Goal: Task Accomplishment & Management: Manage account settings

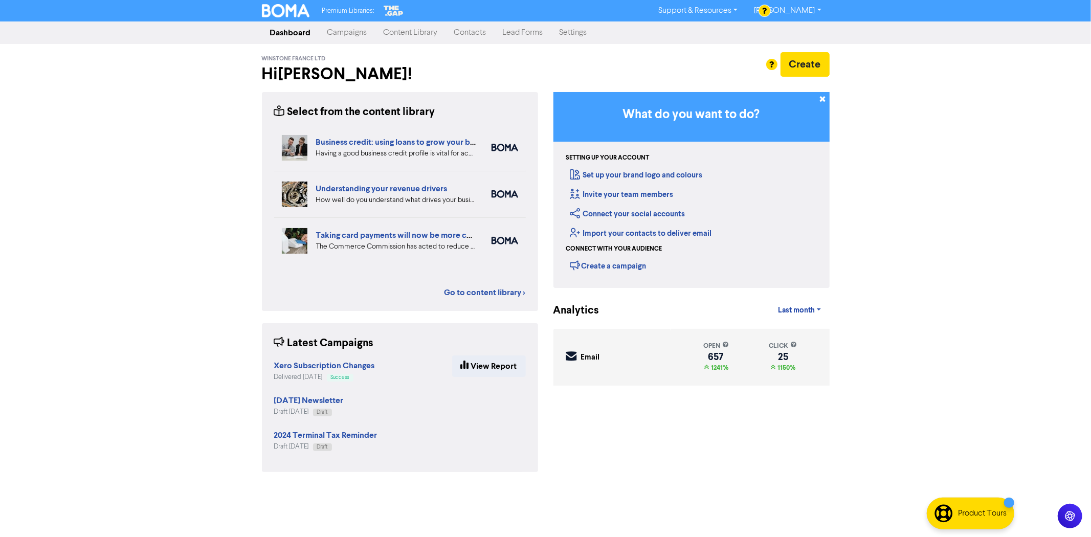
click at [336, 35] on link "Campaigns" at bounding box center [347, 33] width 56 height 20
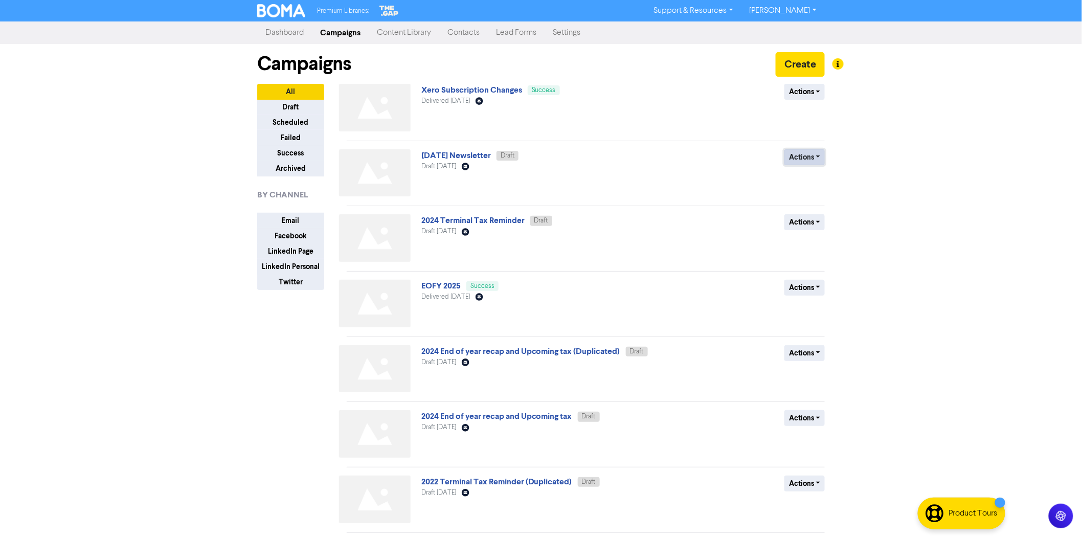
click at [812, 157] on button "Actions" at bounding box center [805, 157] width 40 height 16
click at [808, 211] on button "Rename" at bounding box center [825, 212] width 81 height 16
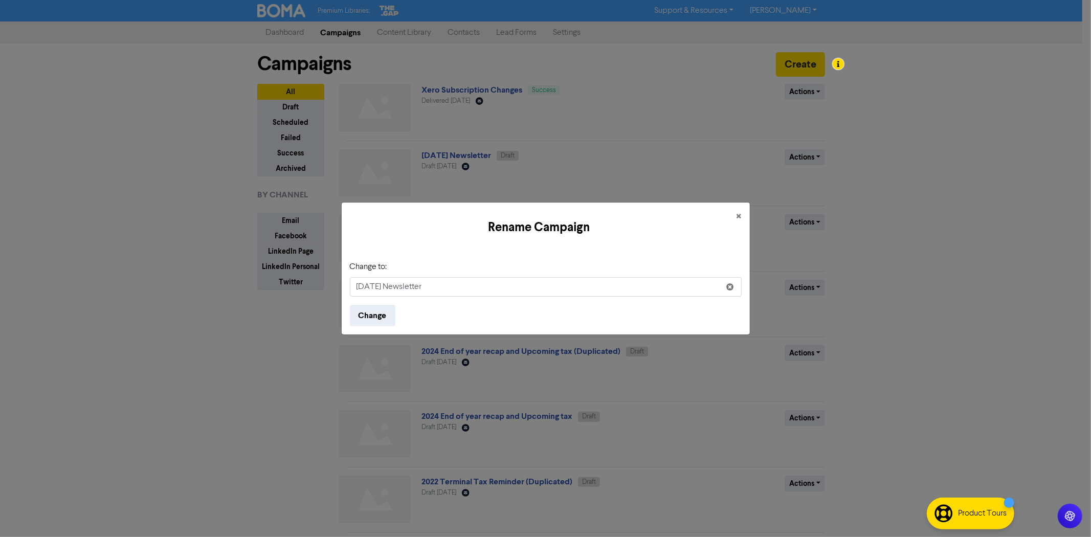
click at [366, 288] on input "[DATE] Newsletter" at bounding box center [546, 286] width 392 height 19
type input "[DATE] Newsletter"
click at [354, 317] on button "Change" at bounding box center [373, 315] width 46 height 21
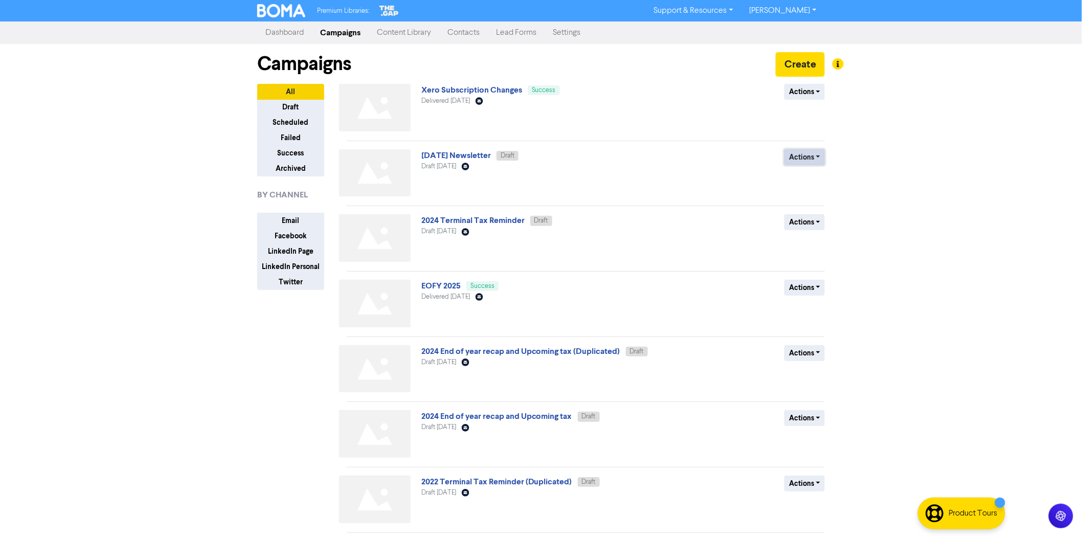
click at [818, 158] on button "Actions" at bounding box center [805, 157] width 40 height 16
click at [686, 185] on div "Actions Delete Duplicate Rename Archive" at bounding box center [750, 175] width 165 height 52
click at [463, 153] on link "[DATE] Newsletter" at bounding box center [456, 155] width 70 height 10
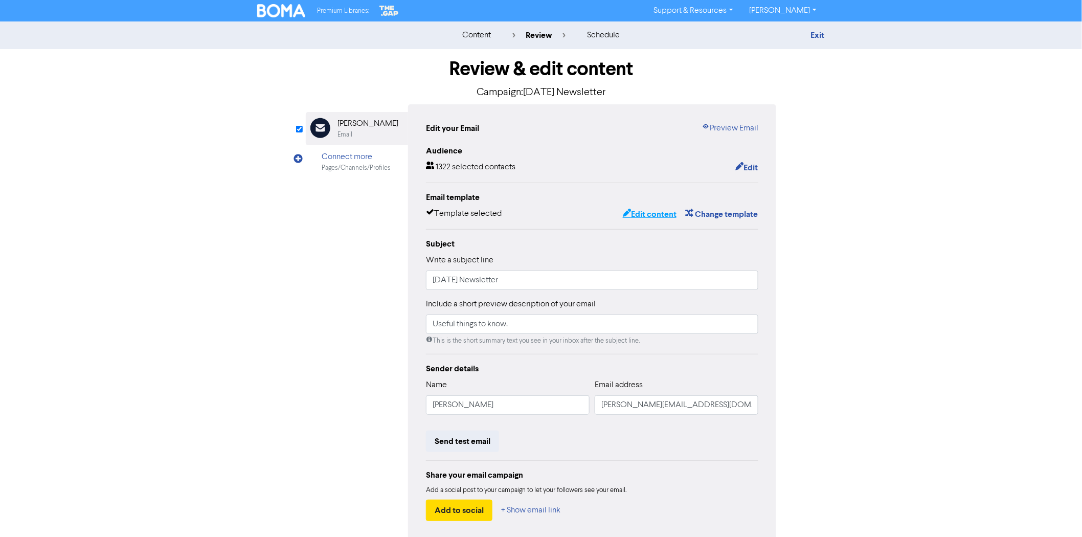
click at [658, 212] on button "Edit content" at bounding box center [649, 214] width 55 height 13
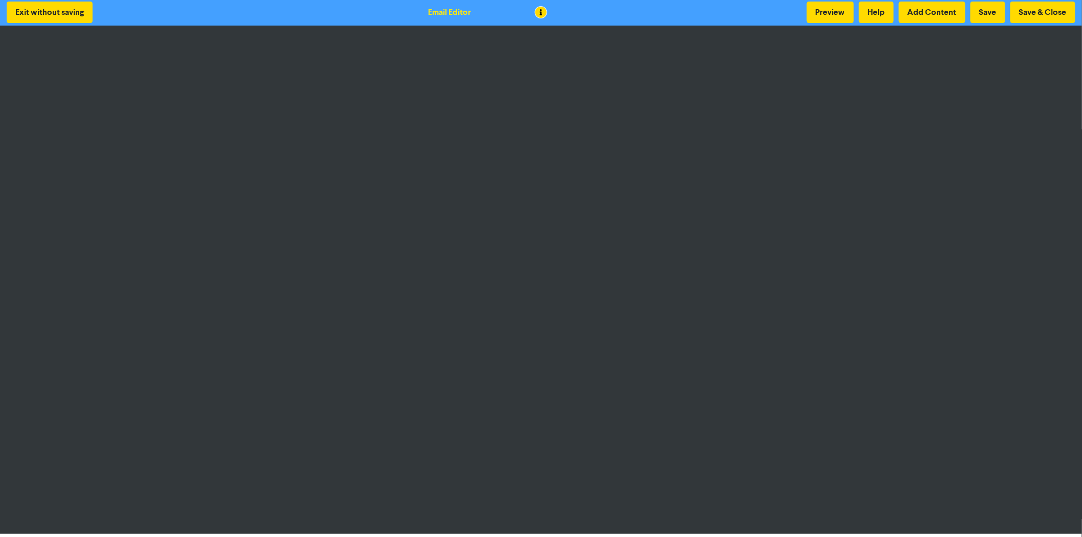
scroll to position [2, 0]
click at [999, 9] on button "Save" at bounding box center [988, 11] width 35 height 21
click at [980, 8] on button "Save" at bounding box center [988, 11] width 35 height 21
click at [989, 12] on button "Save" at bounding box center [988, 11] width 35 height 21
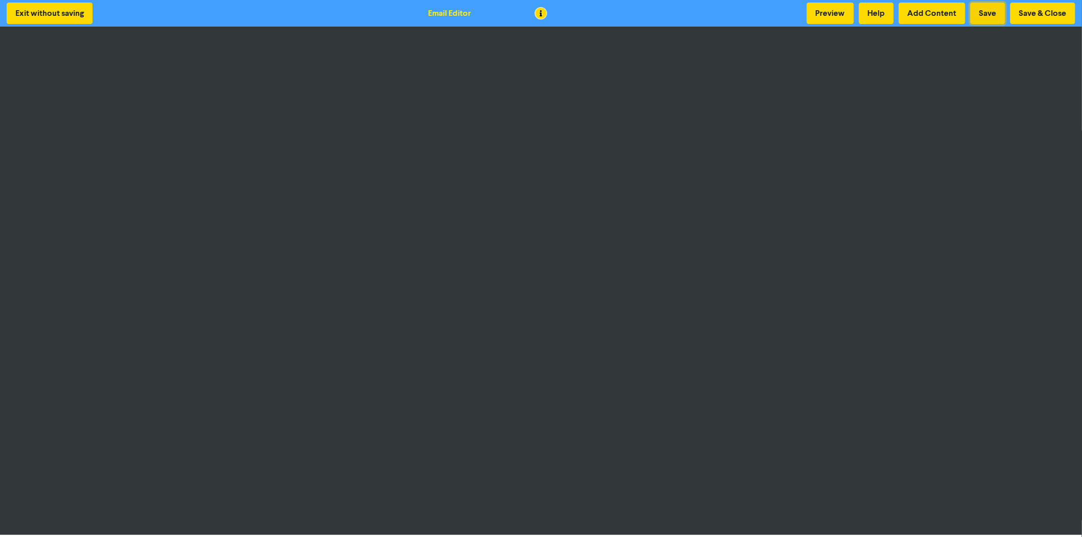
click at [983, 15] on button "Save" at bounding box center [988, 13] width 35 height 21
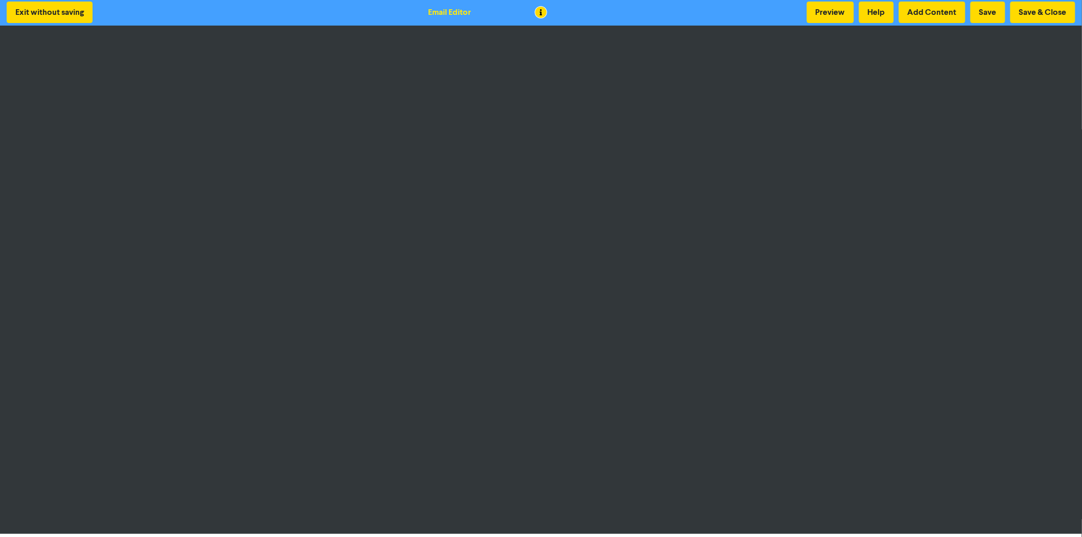
scroll to position [2, 0]
click at [988, 11] on button "Save" at bounding box center [988, 11] width 35 height 21
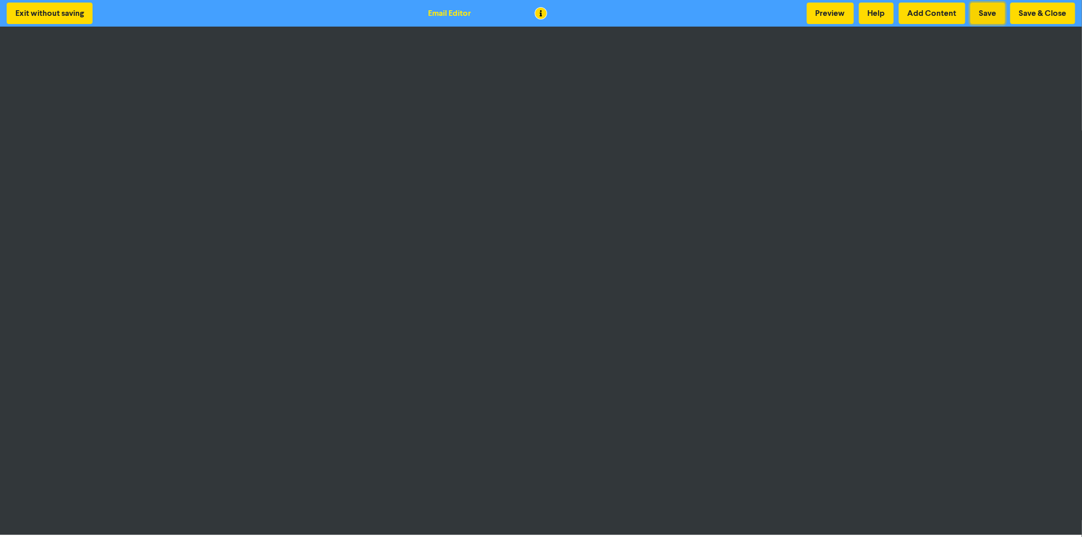
click at [986, 21] on button "Save" at bounding box center [988, 13] width 35 height 21
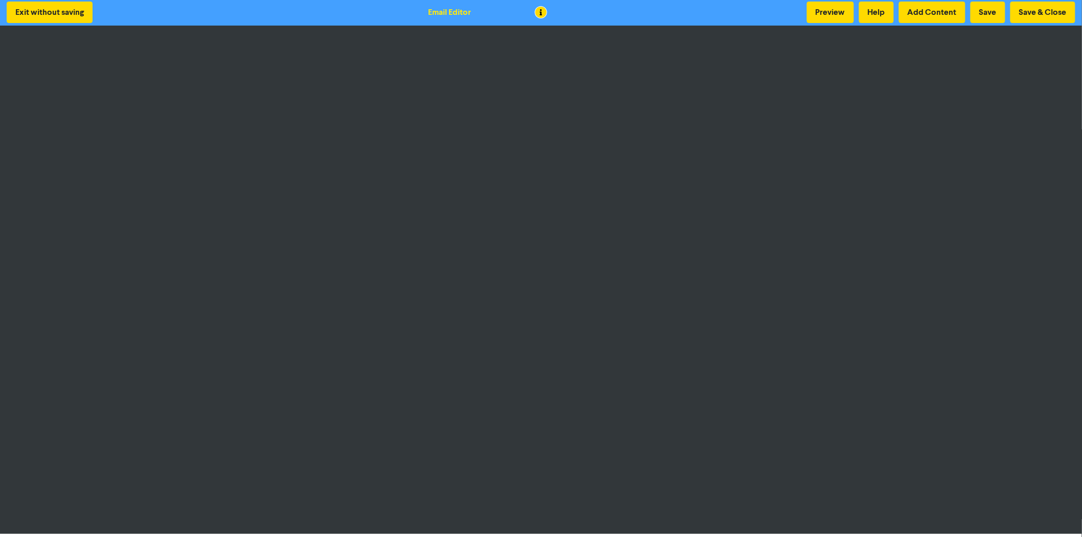
scroll to position [2, 0]
click at [994, 13] on button "Save" at bounding box center [988, 11] width 35 height 21
click at [983, 14] on button "Save" at bounding box center [988, 11] width 35 height 21
click at [976, 13] on button "Save" at bounding box center [988, 11] width 35 height 21
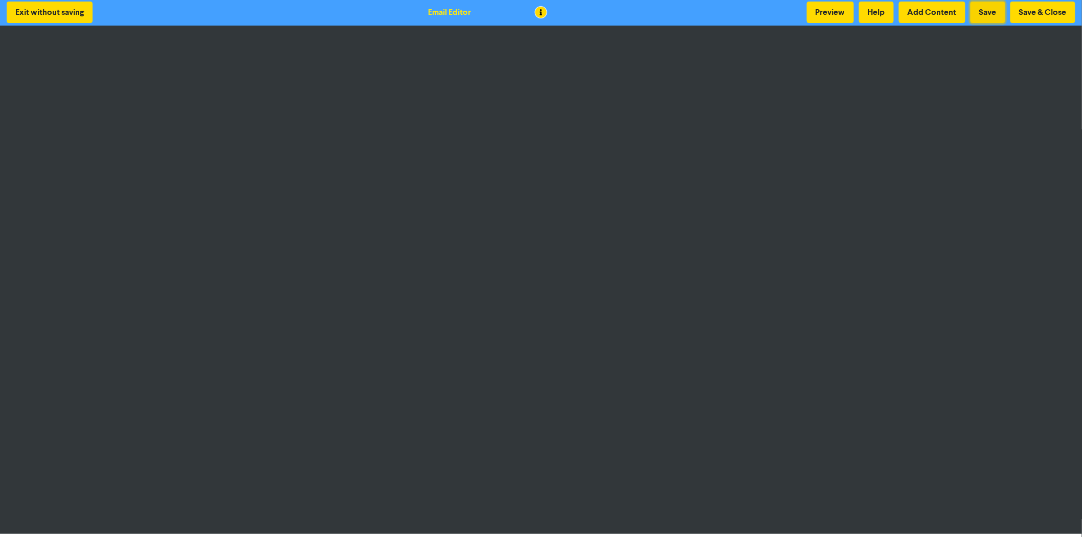
click at [982, 14] on button "Save" at bounding box center [988, 12] width 35 height 21
click at [1044, 15] on button "Save & Close" at bounding box center [1043, 12] width 65 height 21
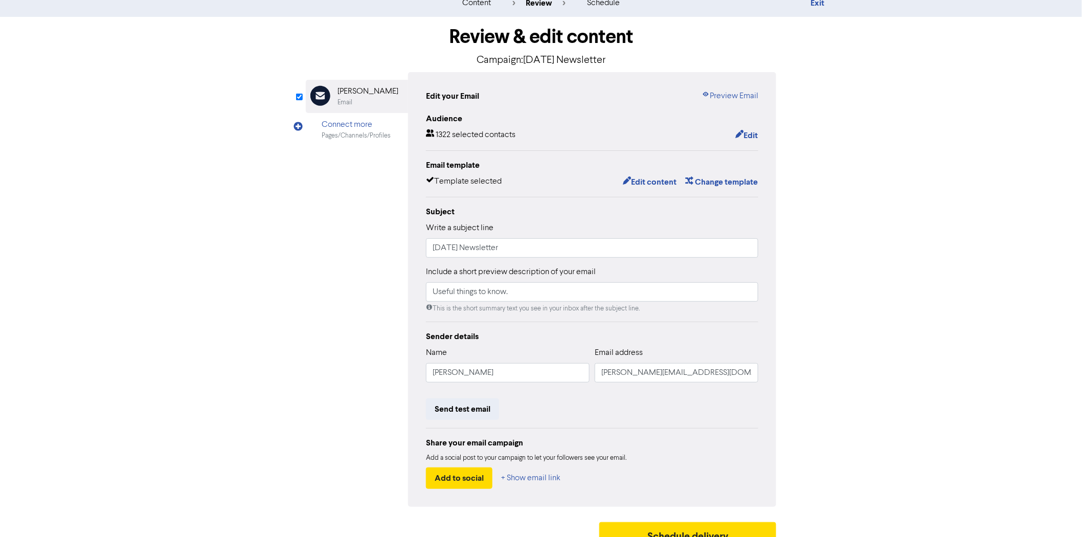
scroll to position [48, 0]
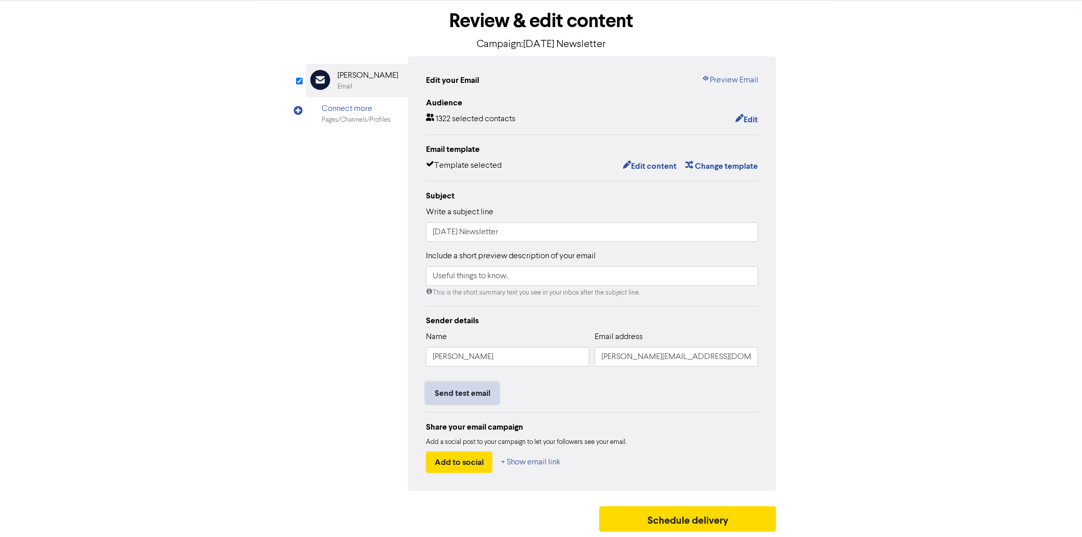
click at [466, 394] on button "Send test email" at bounding box center [462, 393] width 73 height 21
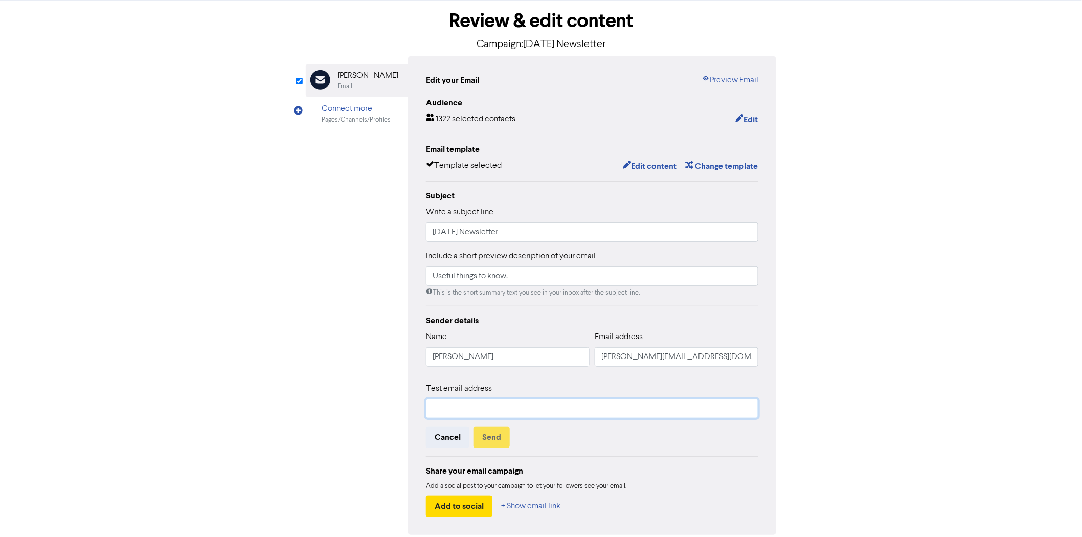
click at [451, 406] on input "text" at bounding box center [592, 408] width 332 height 19
type input "[PERSON_NAME][EMAIL_ADDRESS][DOMAIN_NAME]"
click at [483, 435] on button "Send" at bounding box center [492, 437] width 36 height 21
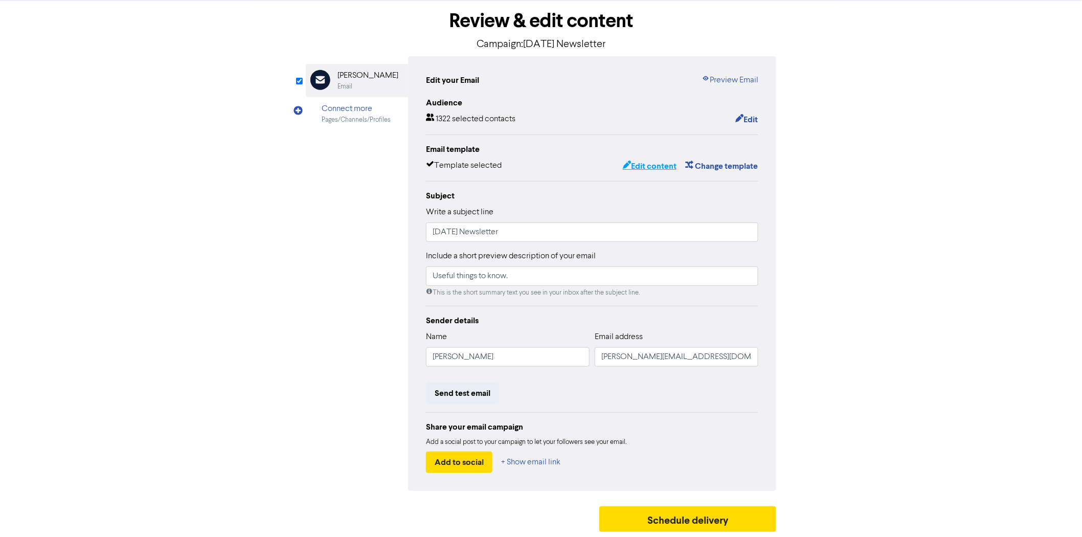
click at [657, 166] on button "Edit content" at bounding box center [649, 166] width 55 height 13
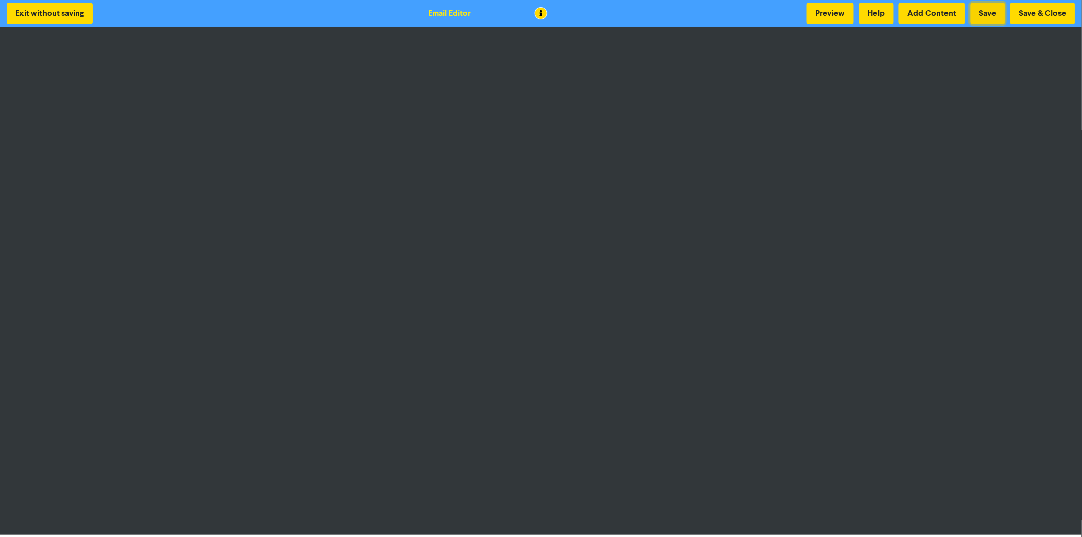
click at [981, 12] on button "Save" at bounding box center [988, 13] width 35 height 21
click at [1037, 18] on button "Save & Close" at bounding box center [1043, 13] width 65 height 21
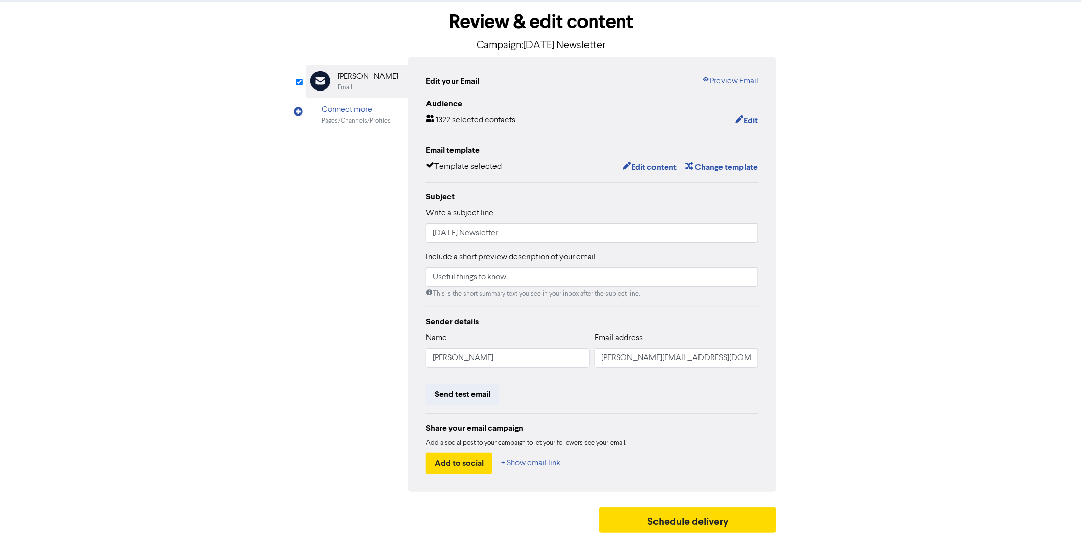
scroll to position [48, 0]
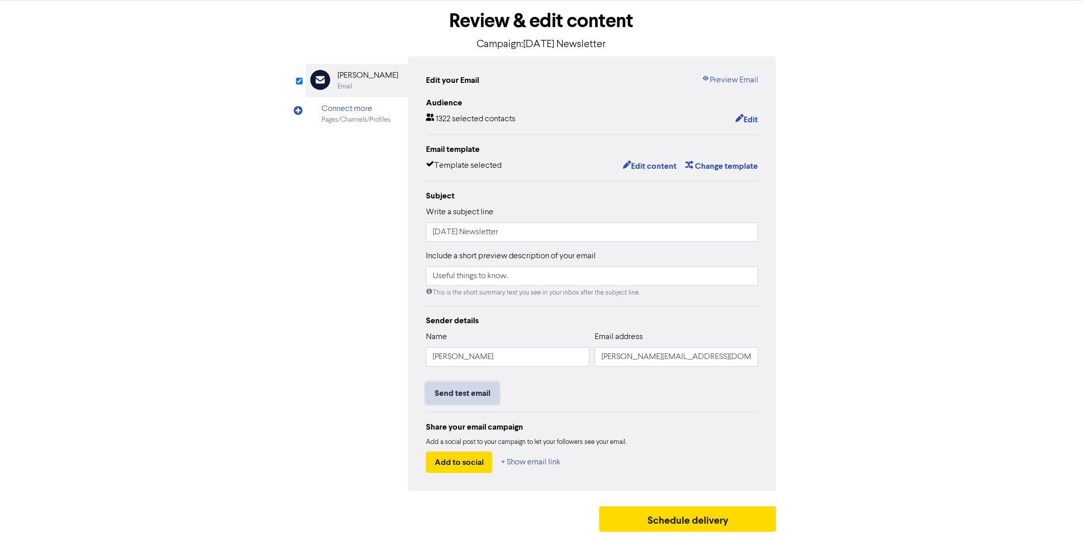
click at [476, 392] on button "Send test email" at bounding box center [462, 393] width 73 height 21
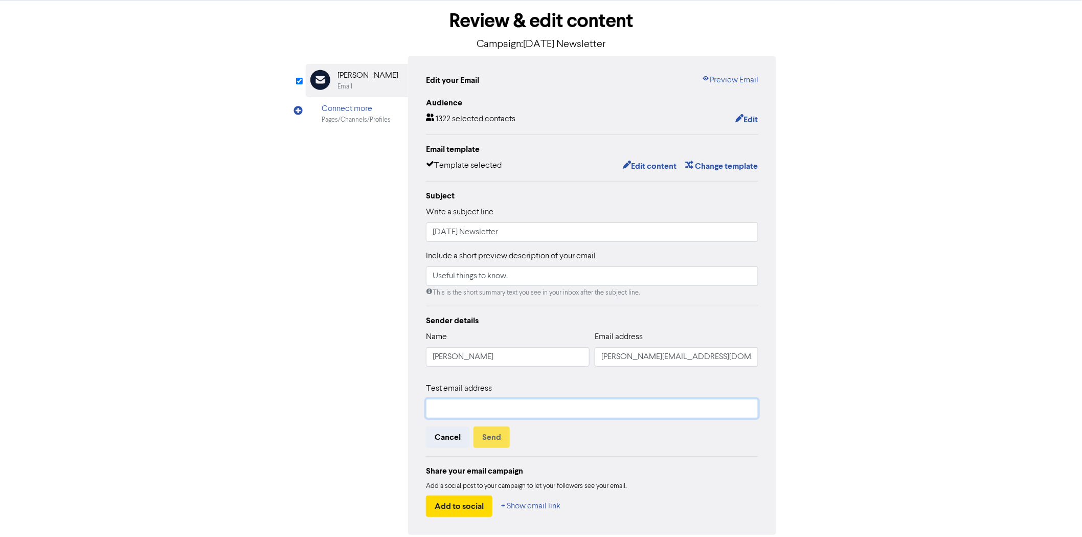
click at [485, 409] on input "text" at bounding box center [592, 408] width 332 height 19
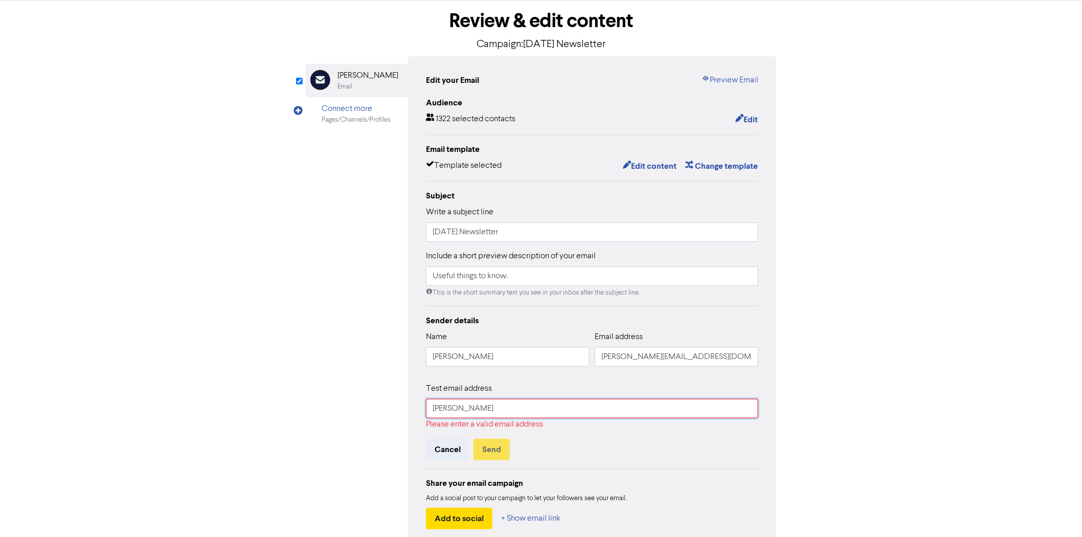
type input "[PERSON_NAME]"
click at [486, 410] on input "[PERSON_NAME]" at bounding box center [592, 408] width 332 height 19
type input "[PERSON_NAME][EMAIL_ADDRESS][DOMAIN_NAME]"
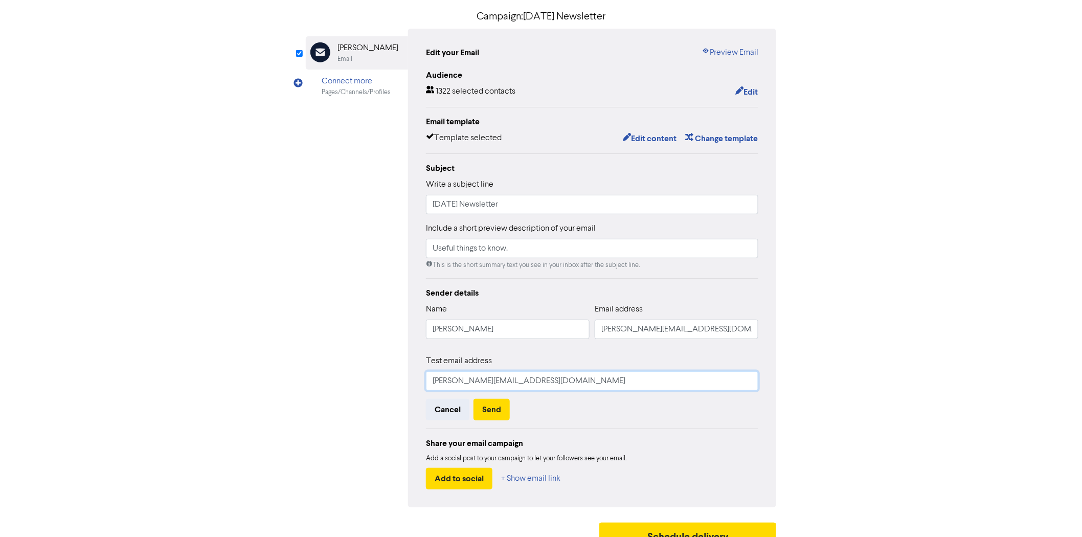
scroll to position [93, 0]
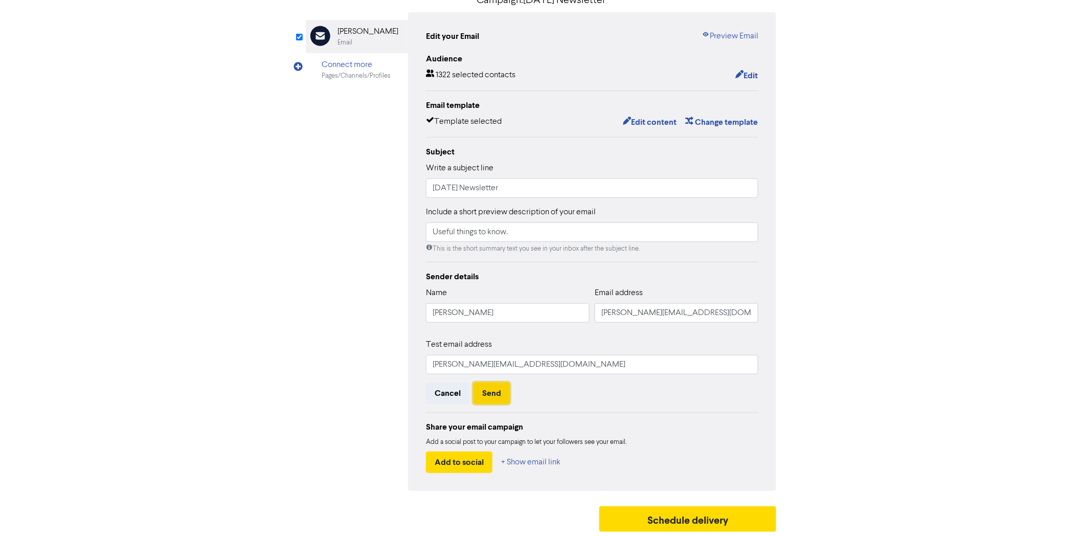
click at [497, 397] on button "Send" at bounding box center [492, 393] width 36 height 21
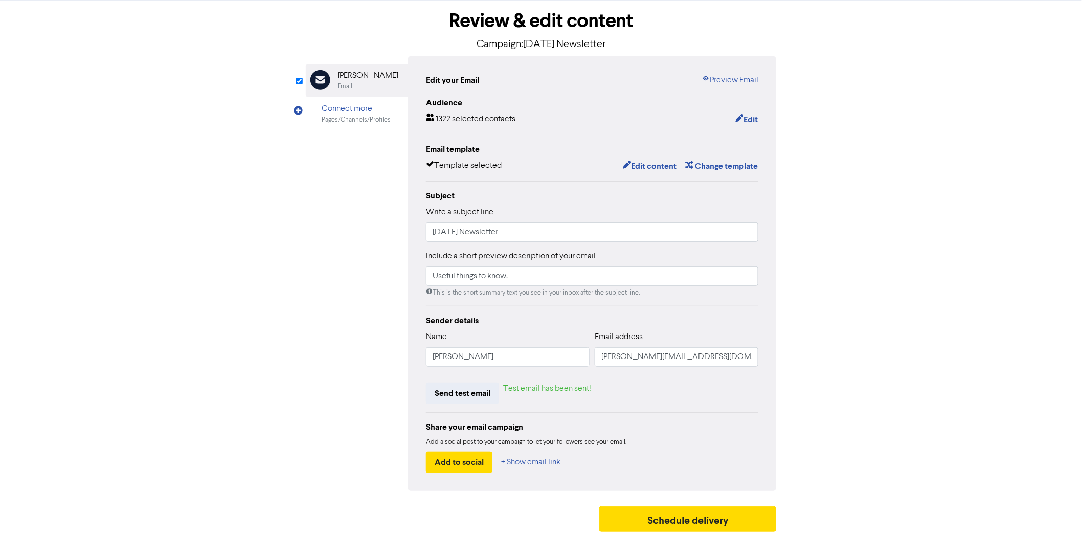
scroll to position [48, 0]
